Goal: Task Accomplishment & Management: Manage account settings

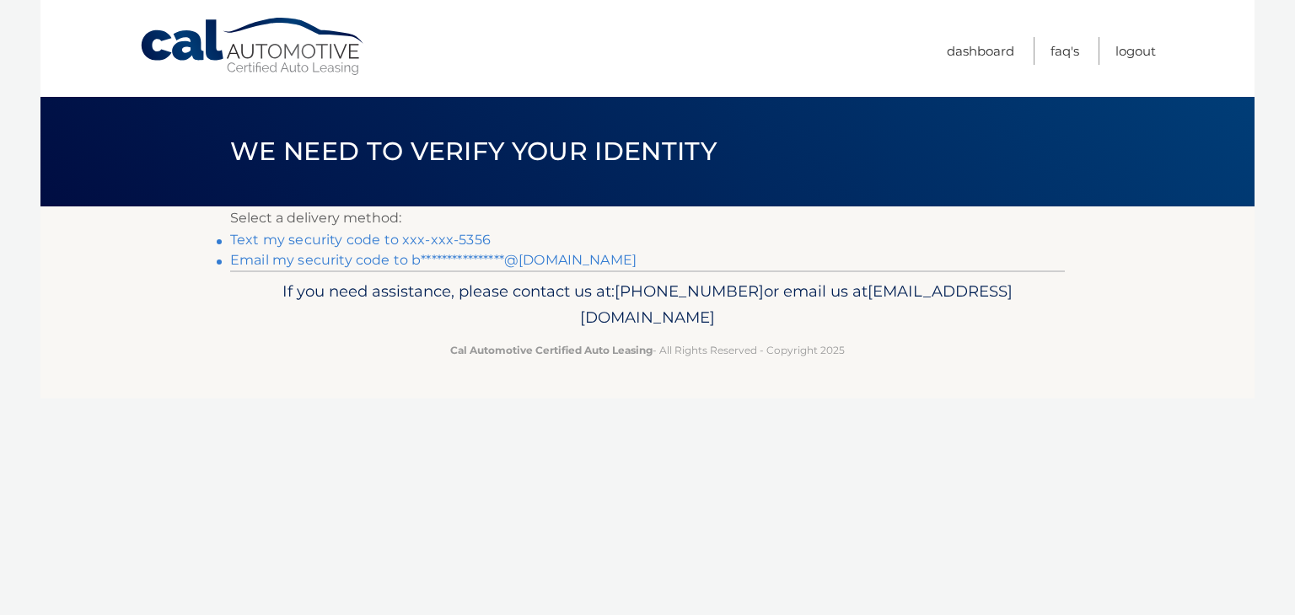
click at [457, 239] on link "Text my security code to xxx-xxx-5356" at bounding box center [360, 240] width 261 height 16
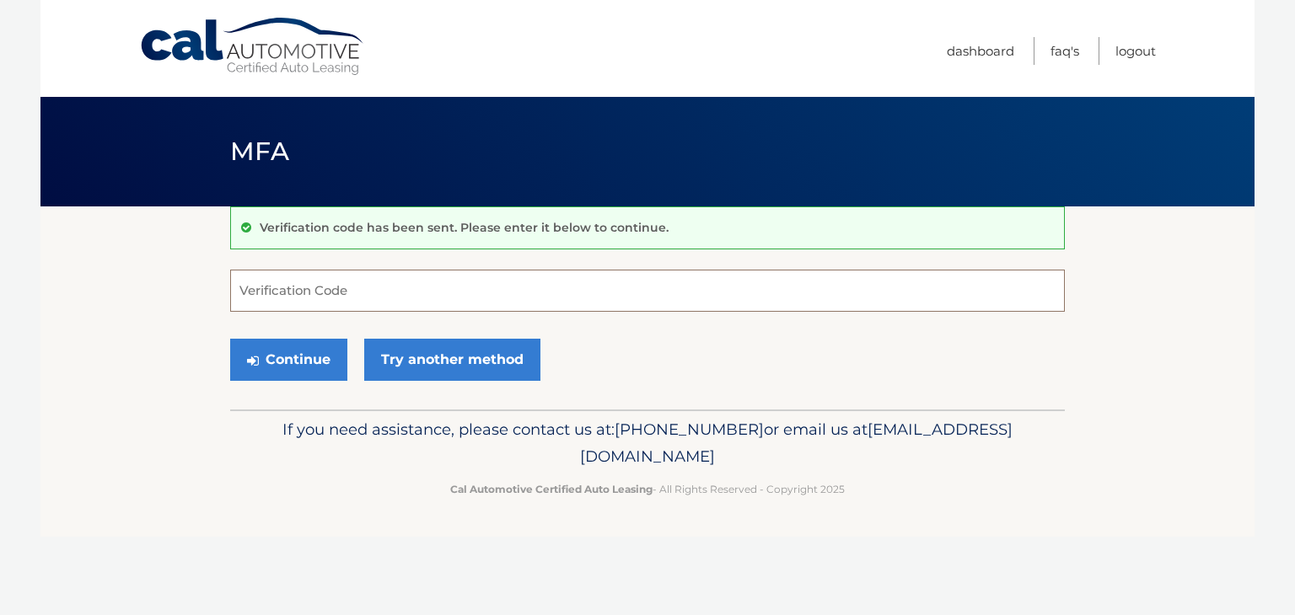
click at [368, 294] on input "Verification Code" at bounding box center [647, 291] width 835 height 42
type input "649682"
click at [282, 377] on button "Continue" at bounding box center [288, 360] width 117 height 42
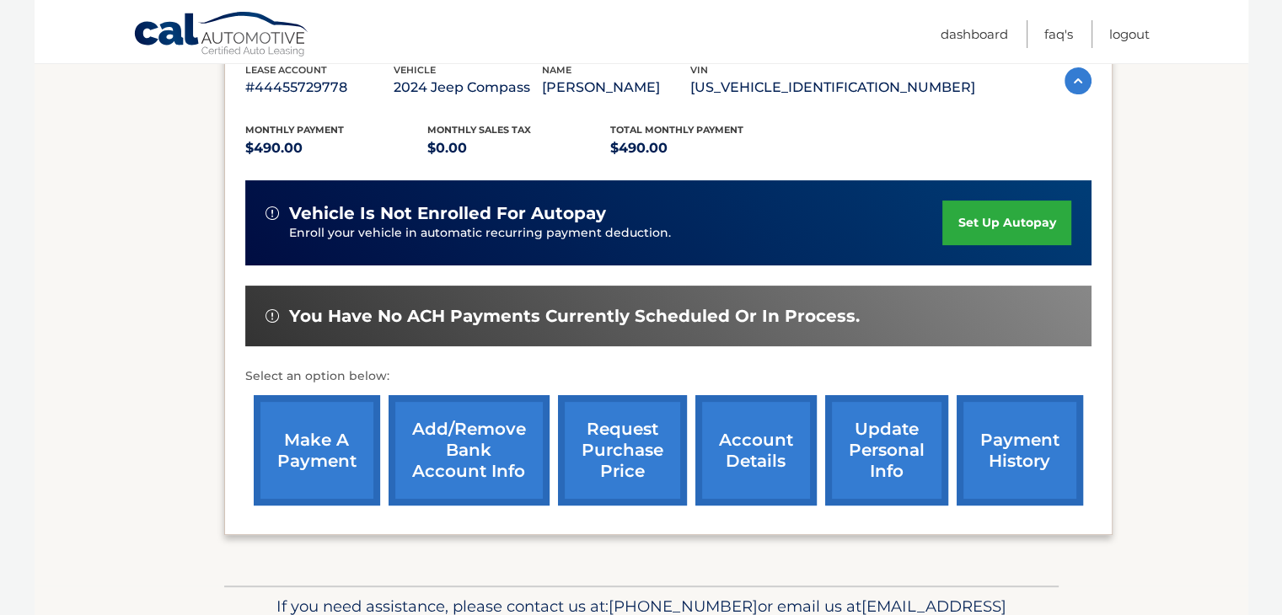
scroll to position [337, 0]
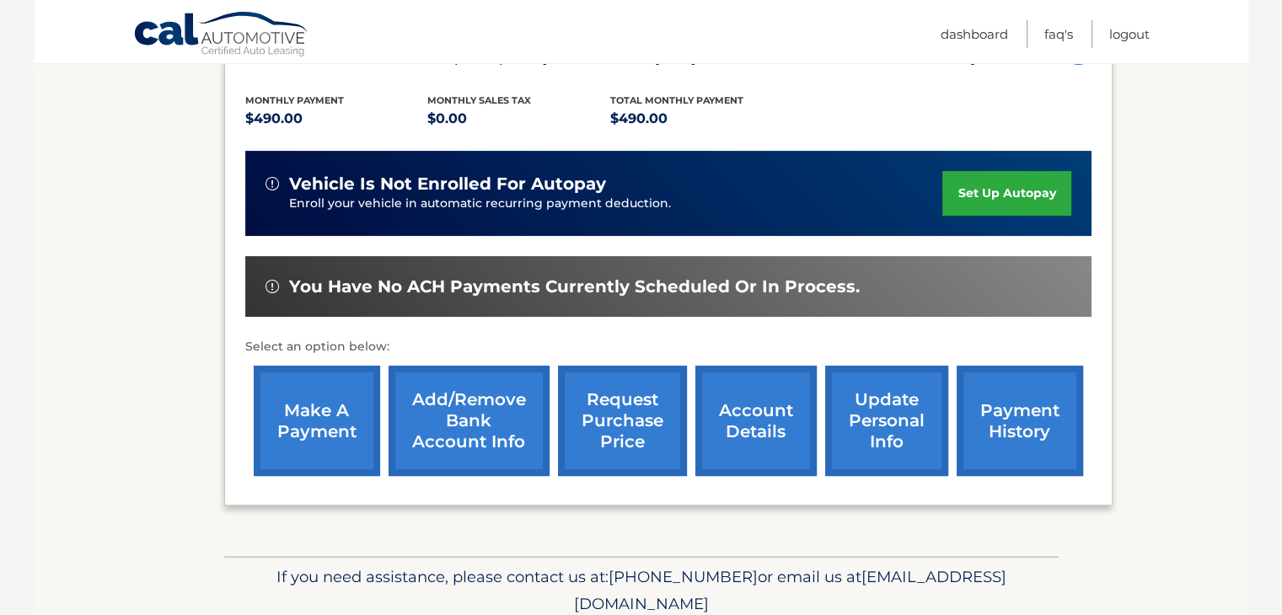
click at [292, 439] on link "make a payment" at bounding box center [317, 421] width 126 height 110
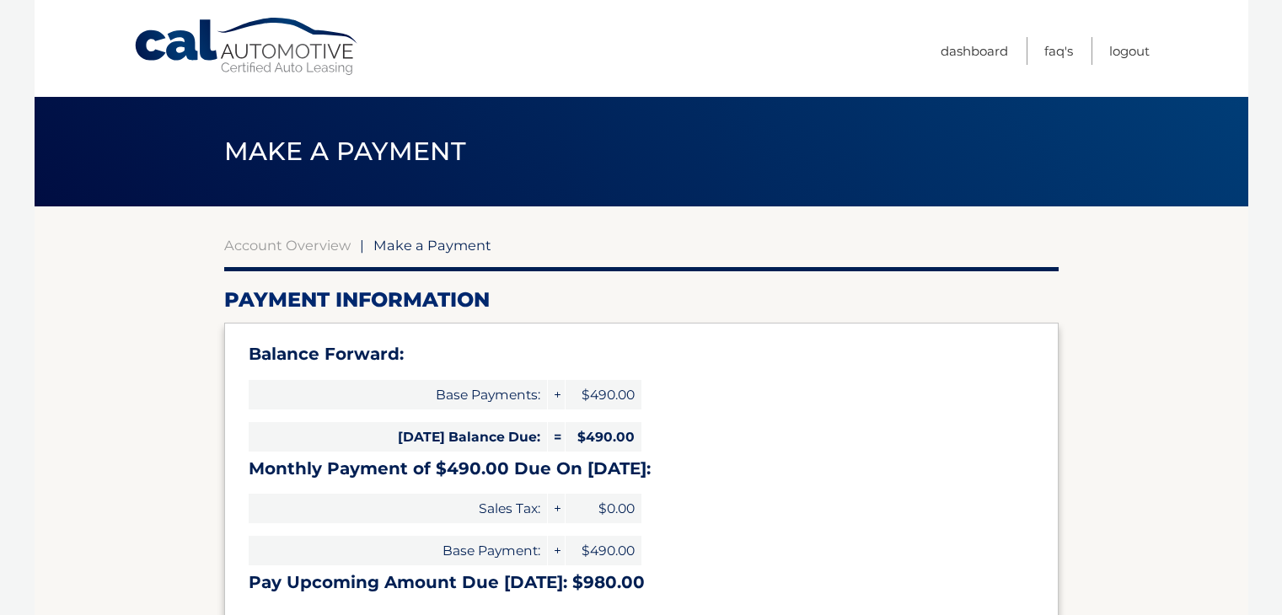
select select "MGMwZTRlNjctNzQwZS00NTU1LTg1NmItZTE4Mjk2MDMzNWVm"
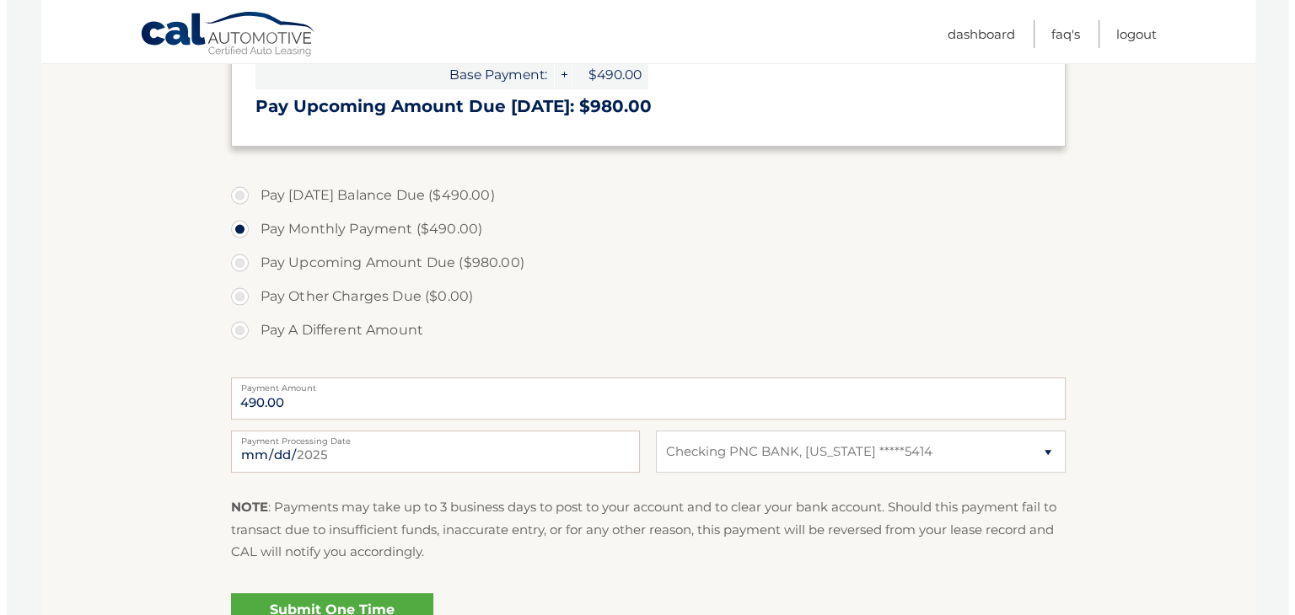
scroll to position [590, 0]
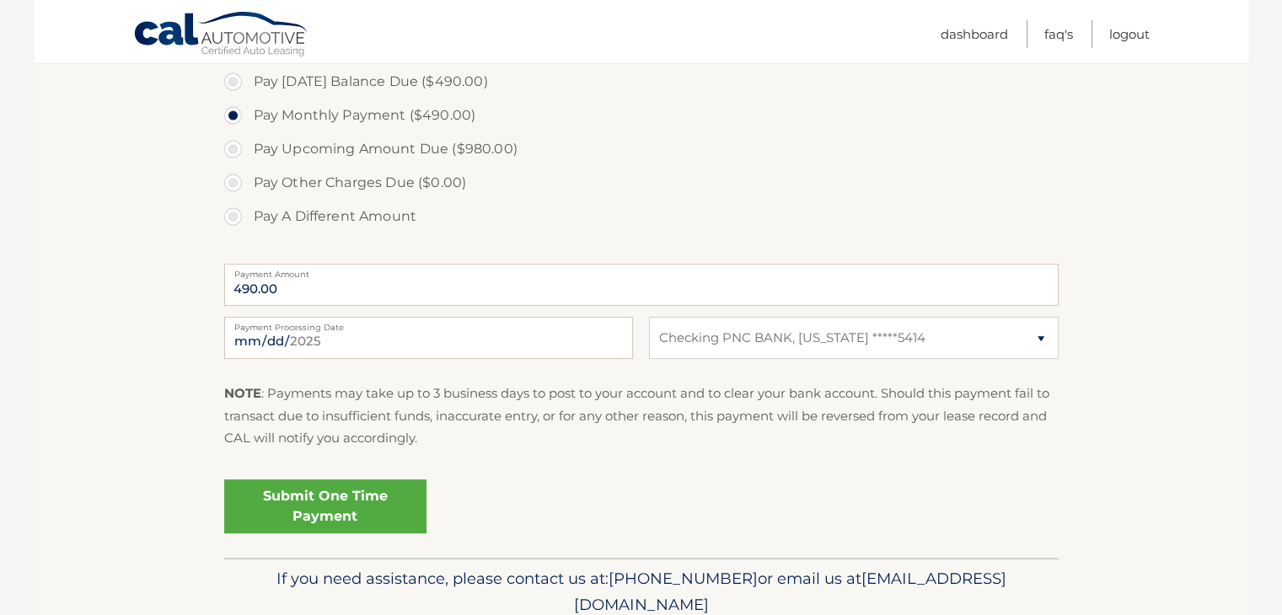
click at [329, 513] on link "Submit One Time Payment" at bounding box center [325, 507] width 202 height 54
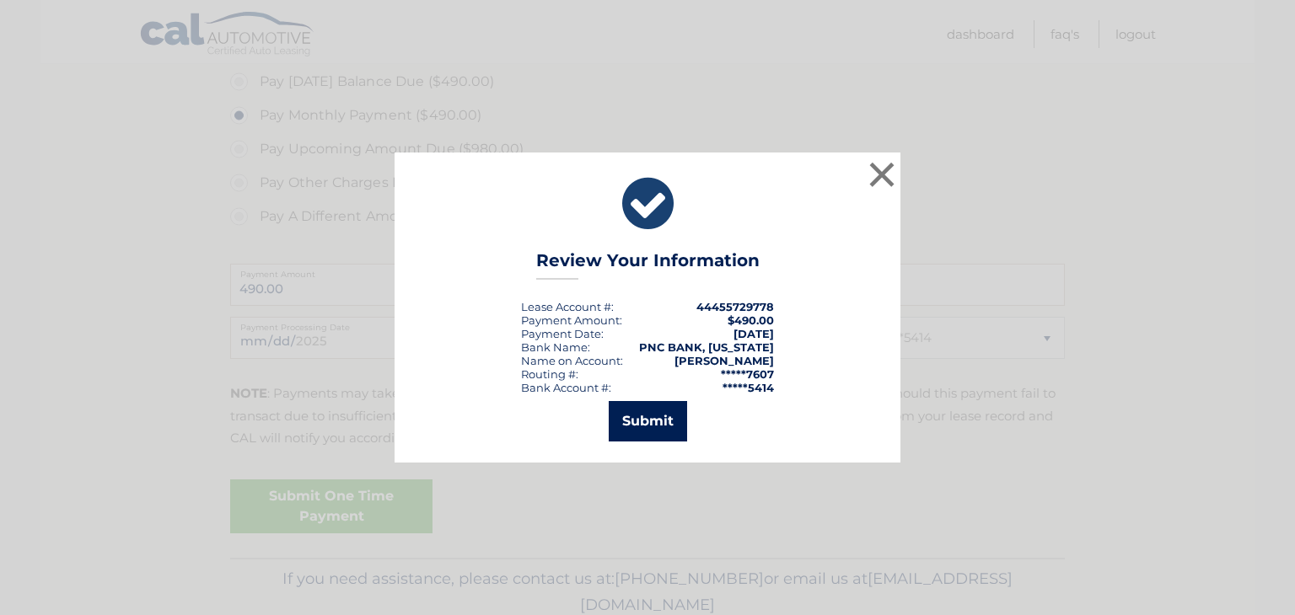
click at [632, 433] on button "Submit" at bounding box center [648, 421] width 78 height 40
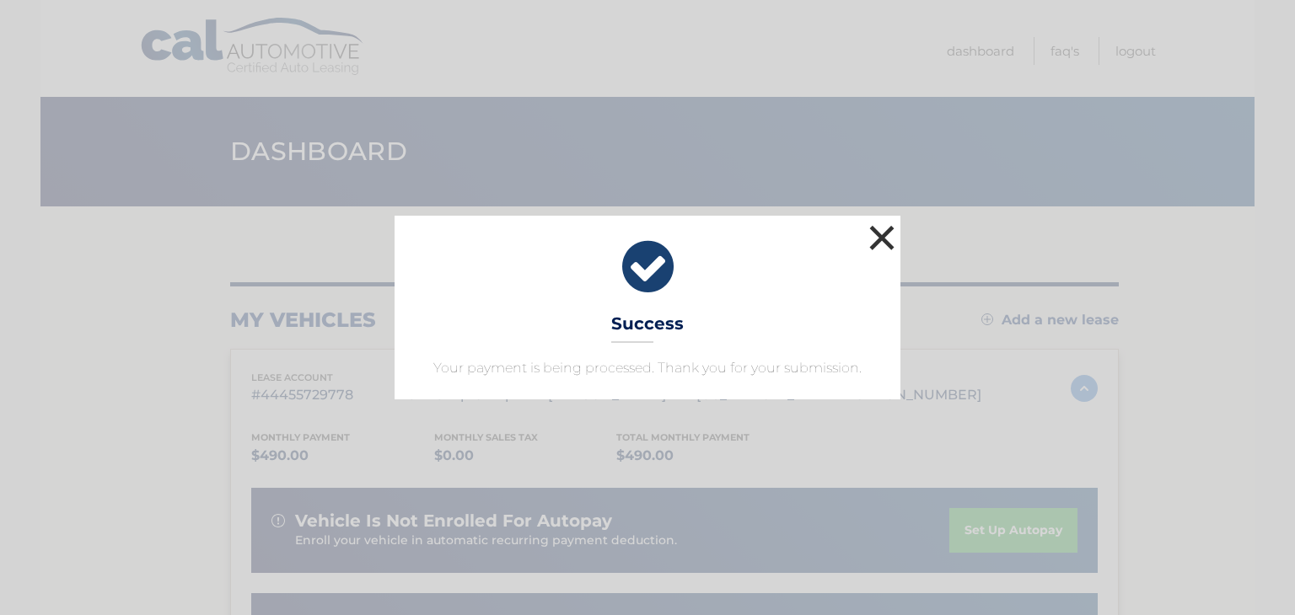
click at [867, 244] on button "×" at bounding box center [882, 238] width 34 height 34
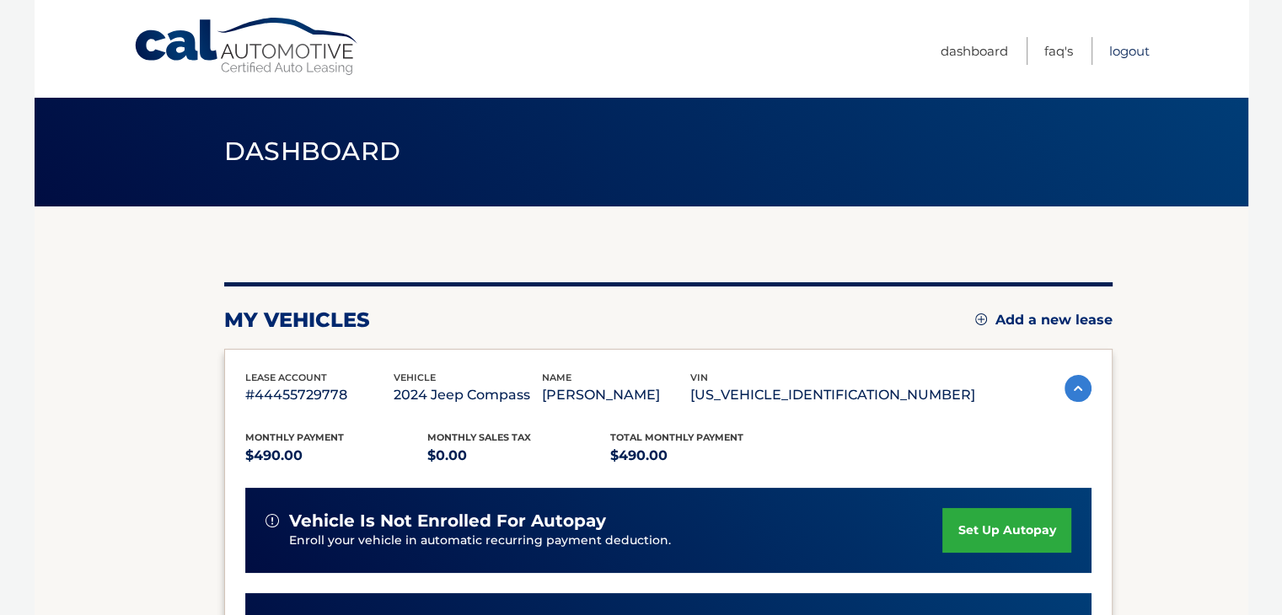
click at [1123, 51] on link "Logout" at bounding box center [1129, 51] width 40 height 28
